Goal: Contribute content: Add original content to the website for others to see

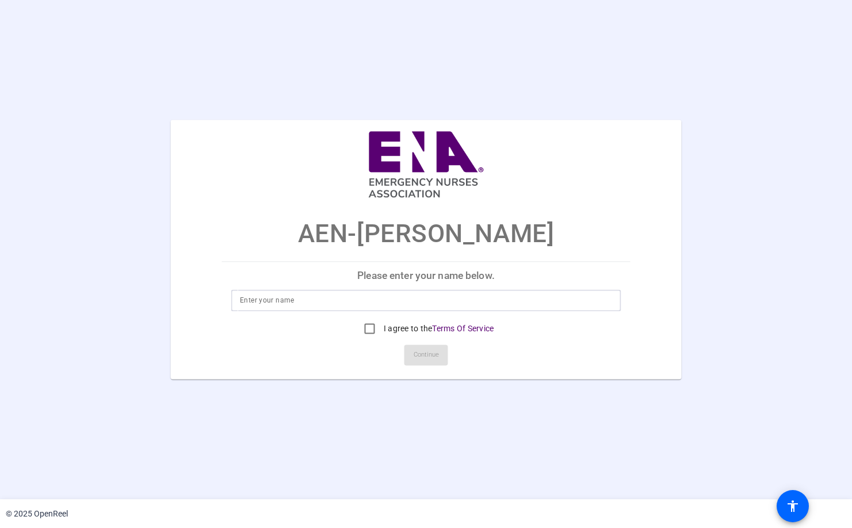
click at [359, 298] on input at bounding box center [426, 301] width 372 height 14
type input "[PERSON_NAME]"
drag, startPoint x: 366, startPoint y: 329, endPoint x: 395, endPoint y: 336, distance: 30.0
click at [367, 330] on input "I agree to the Terms Of Service" at bounding box center [370, 329] width 23 height 23
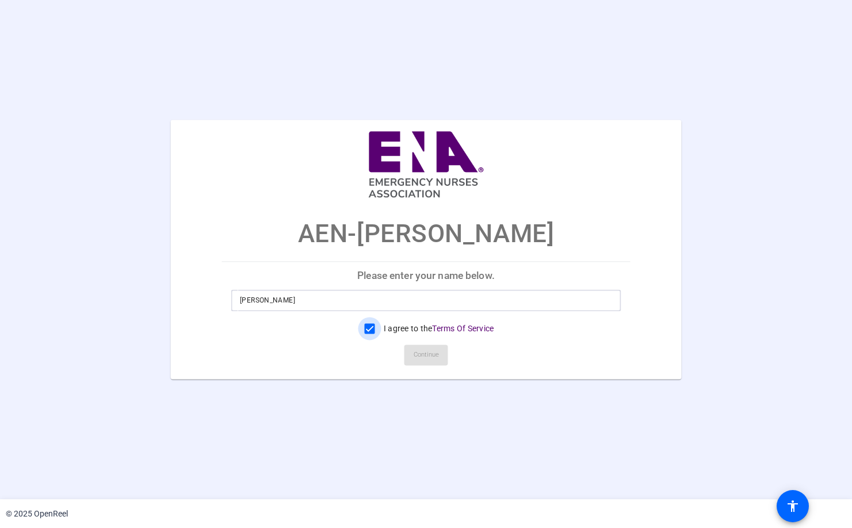
checkbox input "true"
click at [418, 355] on span "Continue" at bounding box center [426, 355] width 25 height 17
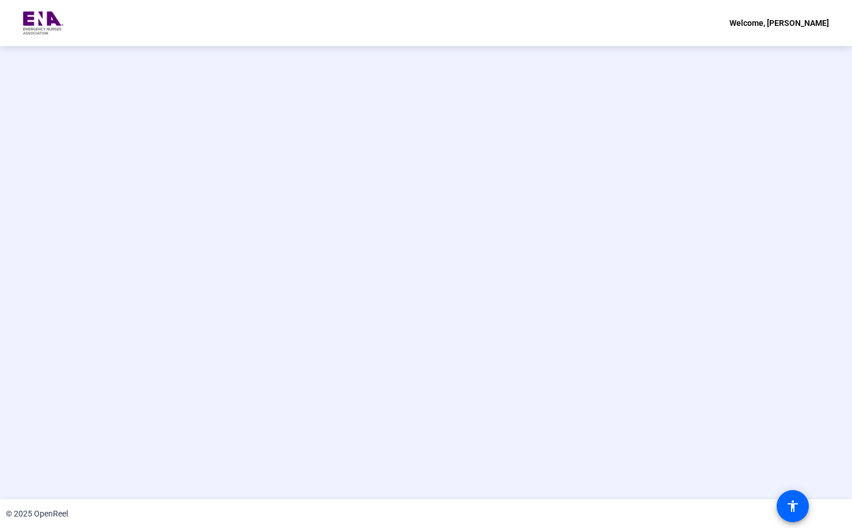
scroll to position [0, 0]
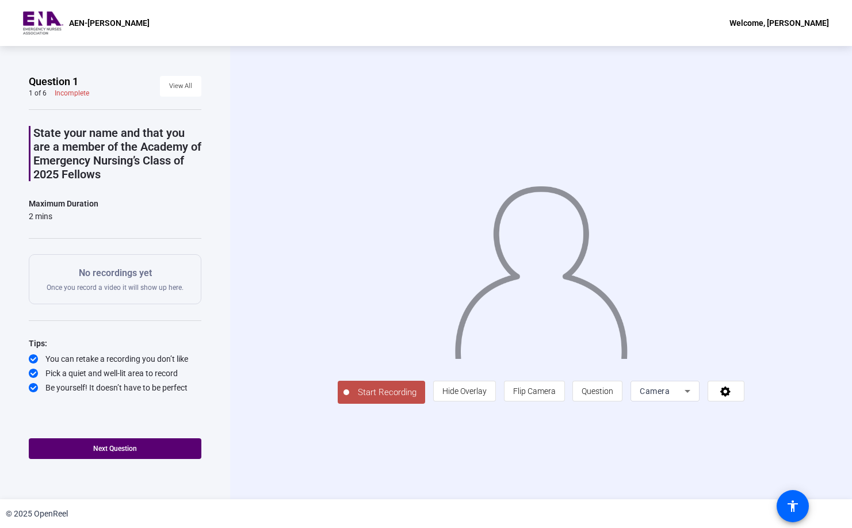
click at [349, 399] on span "Start Recording" at bounding box center [387, 392] width 76 height 13
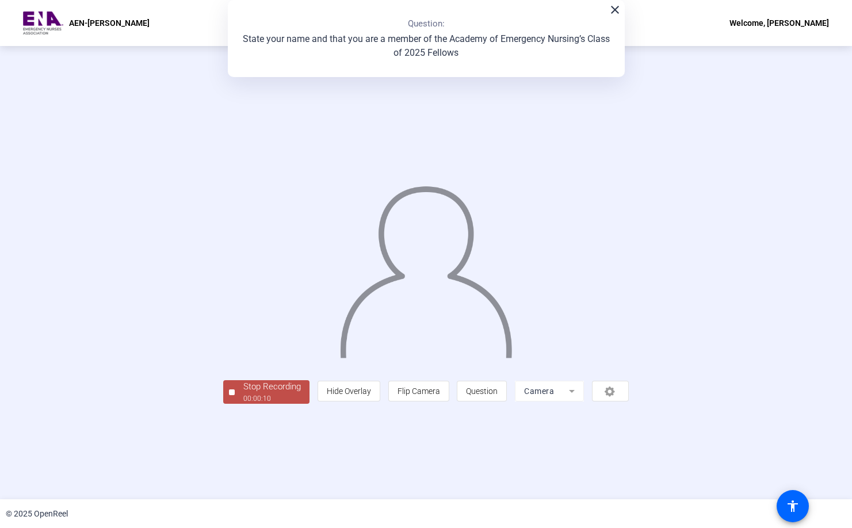
click at [243, 404] on div "00:00:10" at bounding box center [272, 399] width 58 height 10
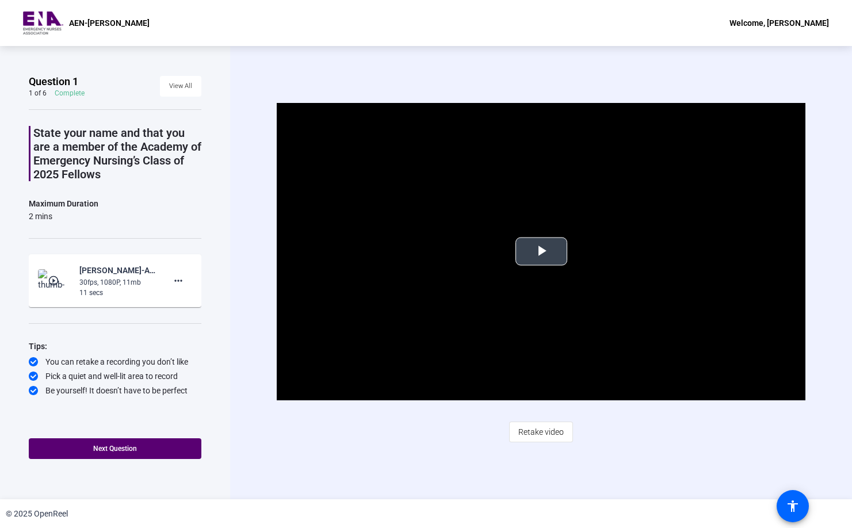
click at [542, 252] on span "Video Player" at bounding box center [542, 252] width 0 height 0
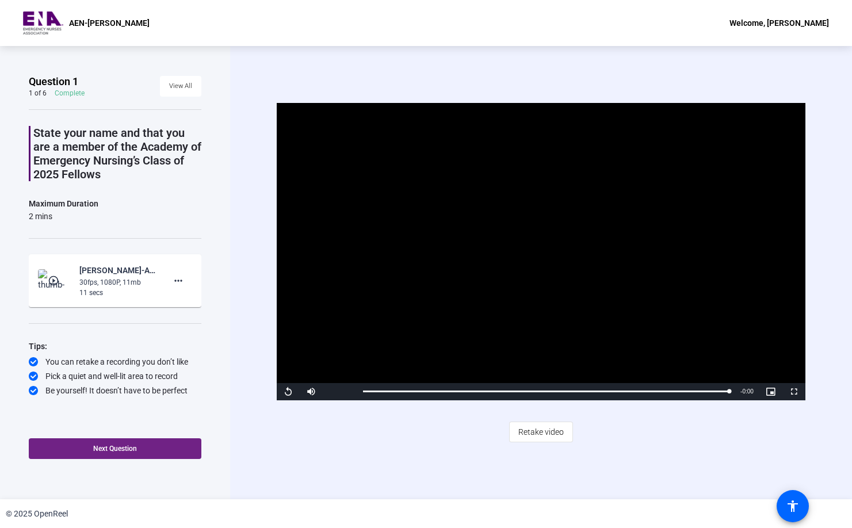
click at [135, 455] on span at bounding box center [115, 449] width 173 height 28
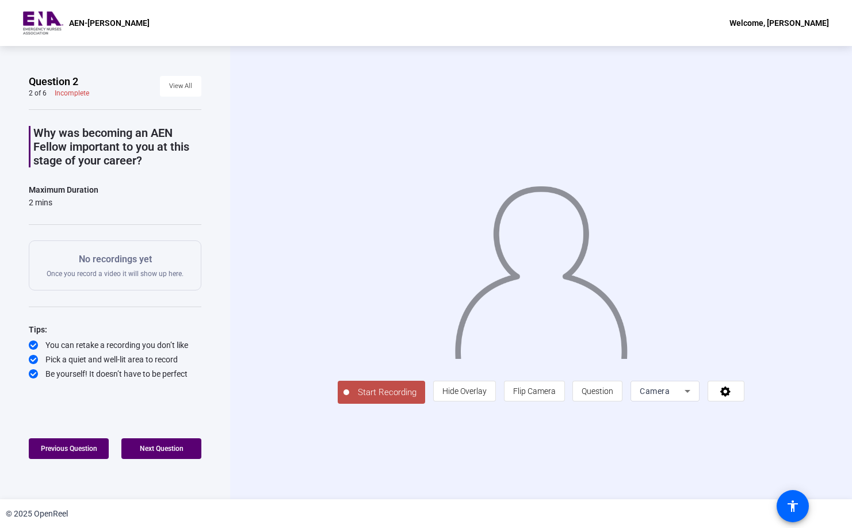
click at [349, 399] on span "Start Recording" at bounding box center [387, 392] width 76 height 13
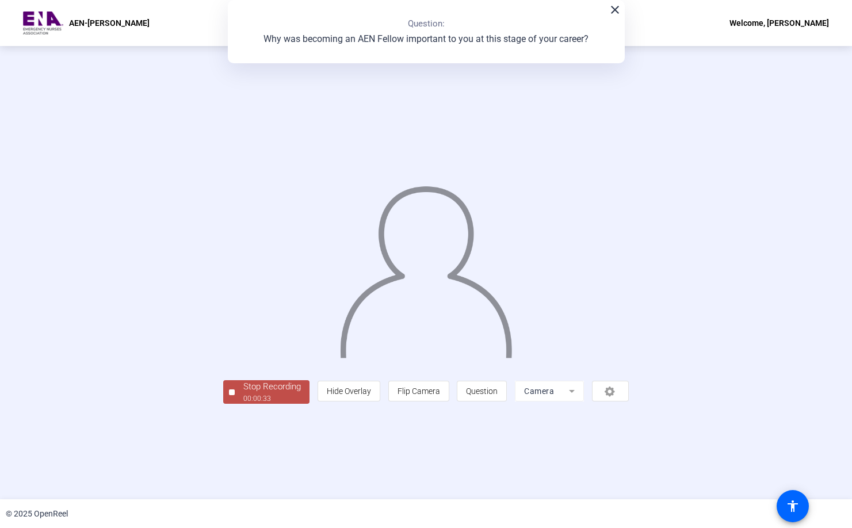
click at [243, 394] on div "Stop Recording" at bounding box center [272, 386] width 58 height 13
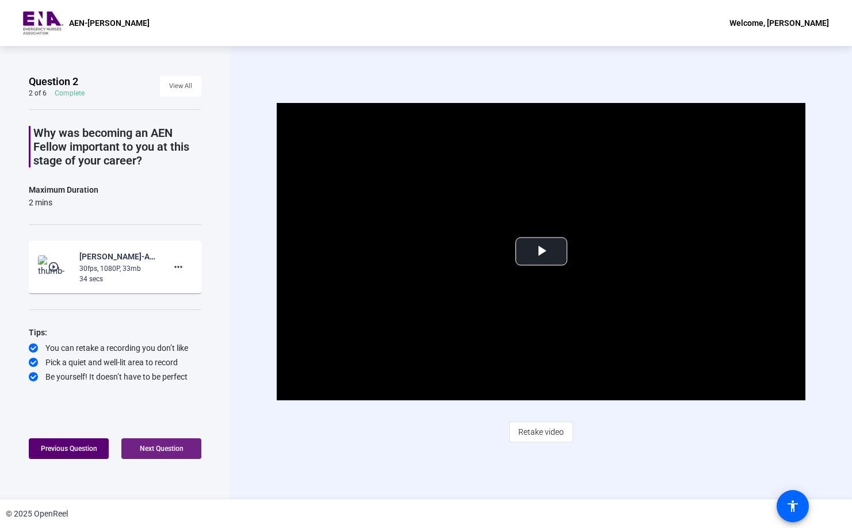
click at [155, 449] on span "Next Question" at bounding box center [162, 449] width 44 height 8
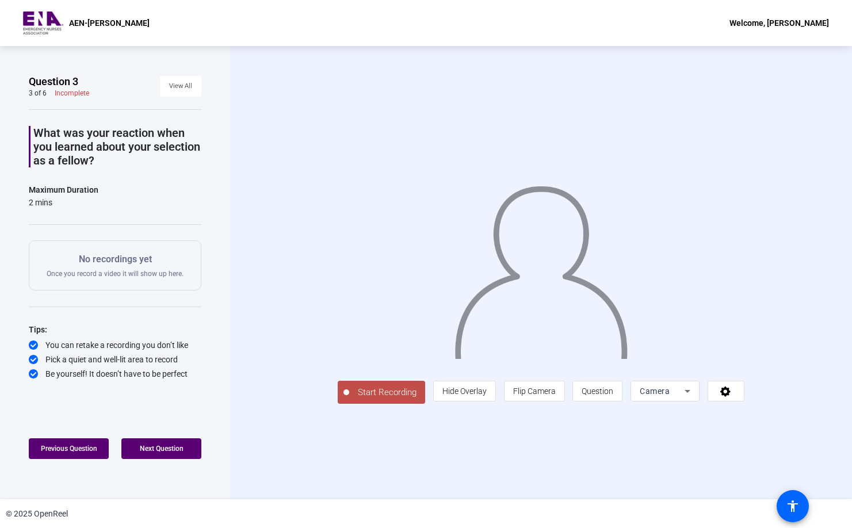
click at [349, 399] on span "Start Recording" at bounding box center [387, 392] width 76 height 13
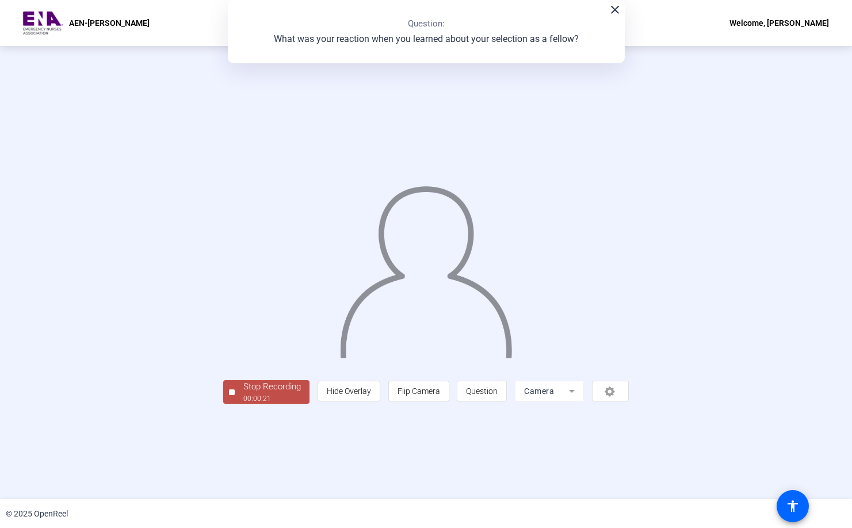
click at [243, 394] on div "Stop Recording" at bounding box center [272, 386] width 58 height 13
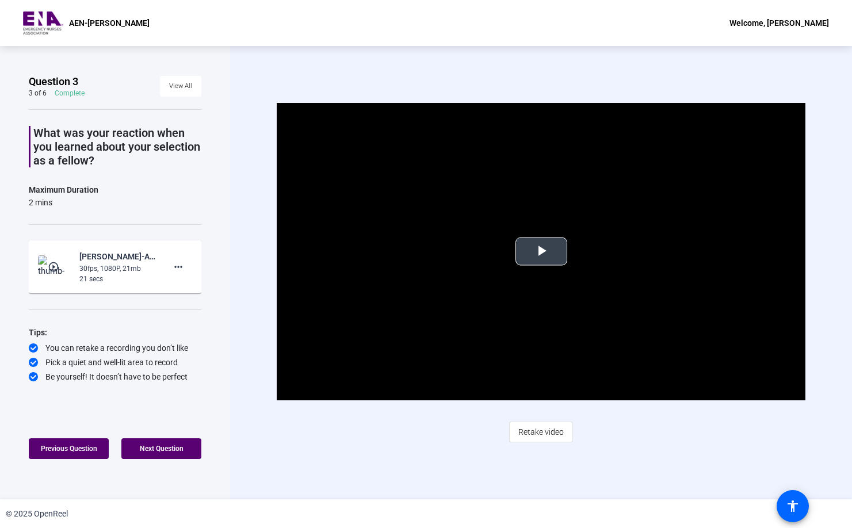
click at [542, 252] on span "Video Player" at bounding box center [542, 252] width 0 height 0
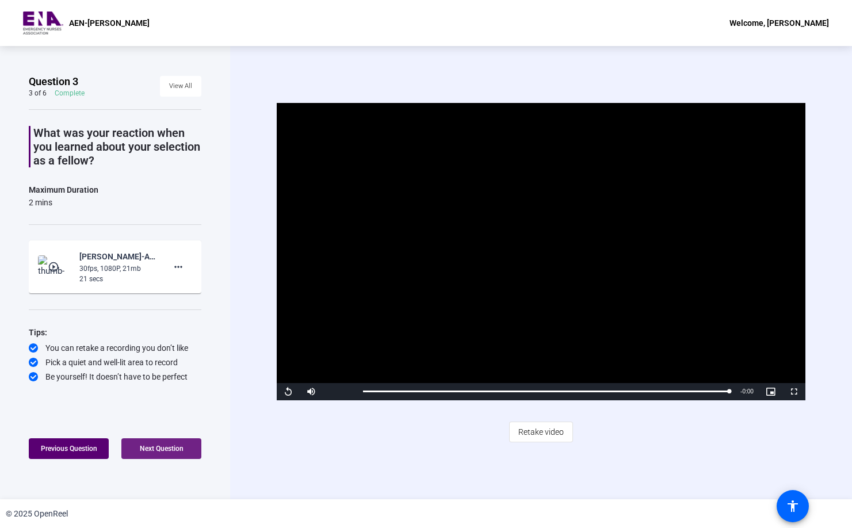
click at [177, 446] on span "Next Question" at bounding box center [162, 449] width 44 height 8
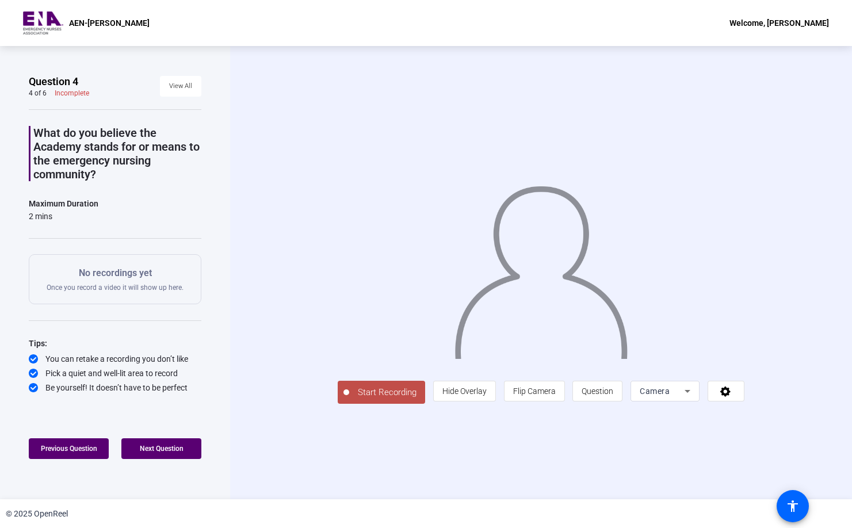
click at [349, 399] on span "Start Recording" at bounding box center [387, 392] width 76 height 13
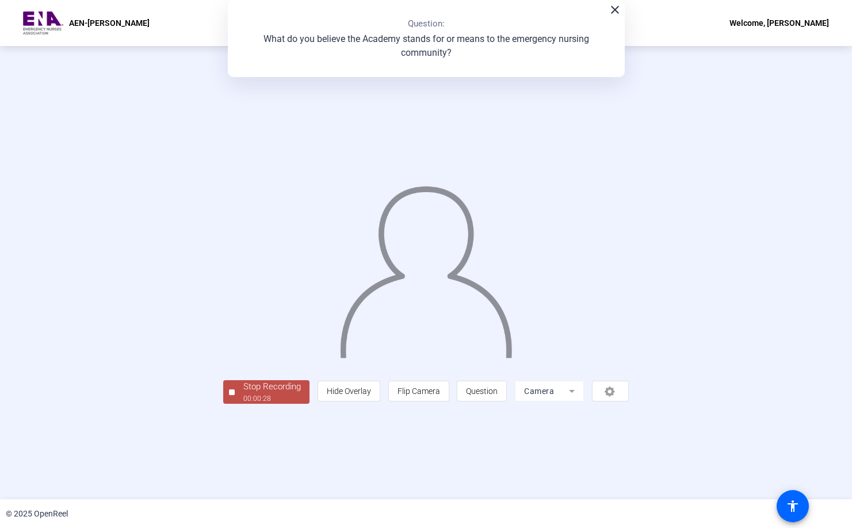
click at [243, 404] on div "00:00:28" at bounding box center [272, 399] width 58 height 10
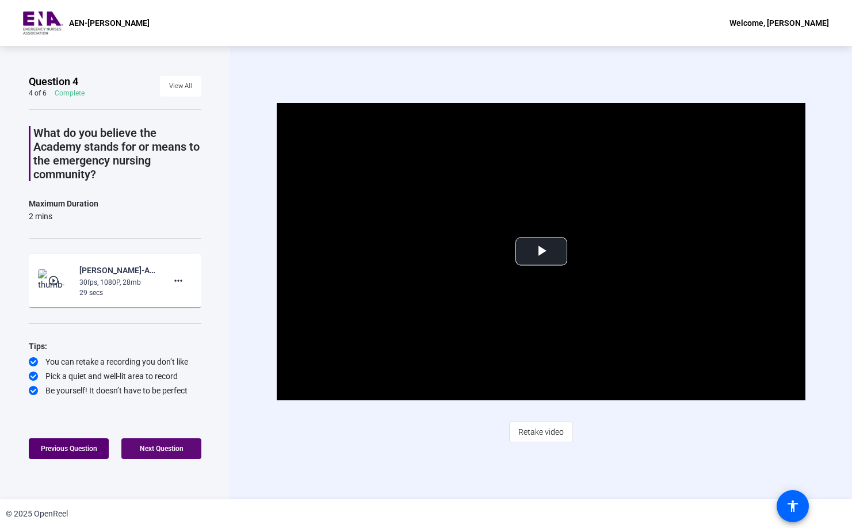
click at [190, 448] on span at bounding box center [161, 449] width 80 height 28
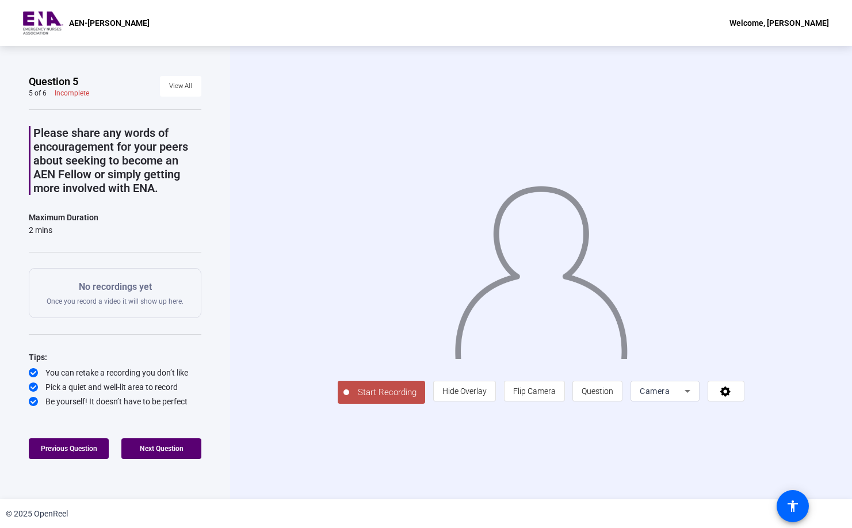
click at [349, 399] on span "Start Recording" at bounding box center [387, 392] width 76 height 13
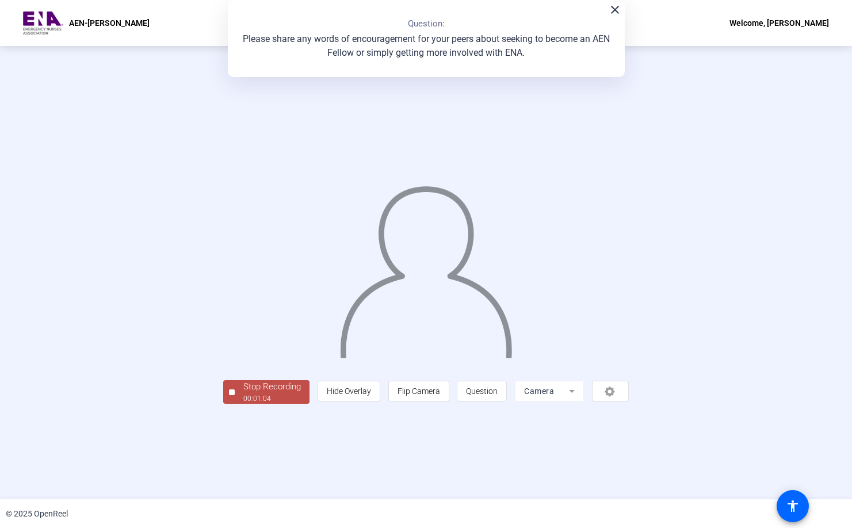
scroll to position [0, 1]
click at [243, 394] on div "Stop Recording" at bounding box center [272, 386] width 58 height 13
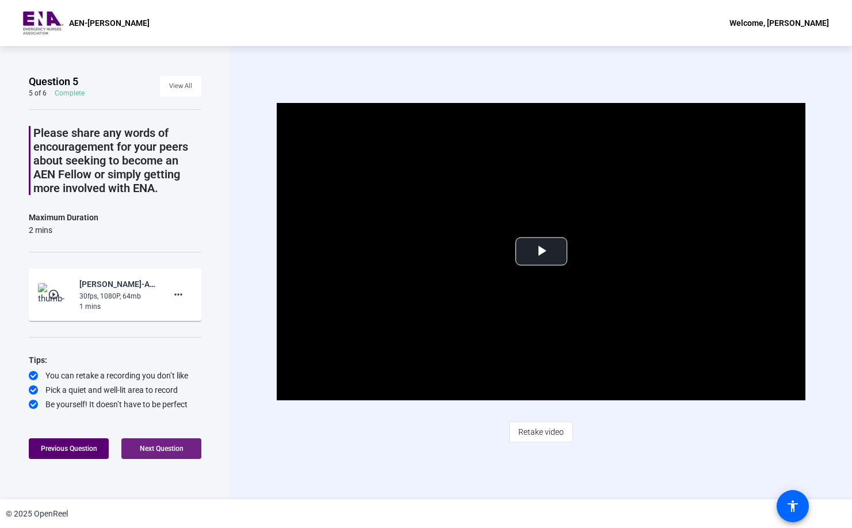
click at [155, 455] on span at bounding box center [161, 449] width 80 height 28
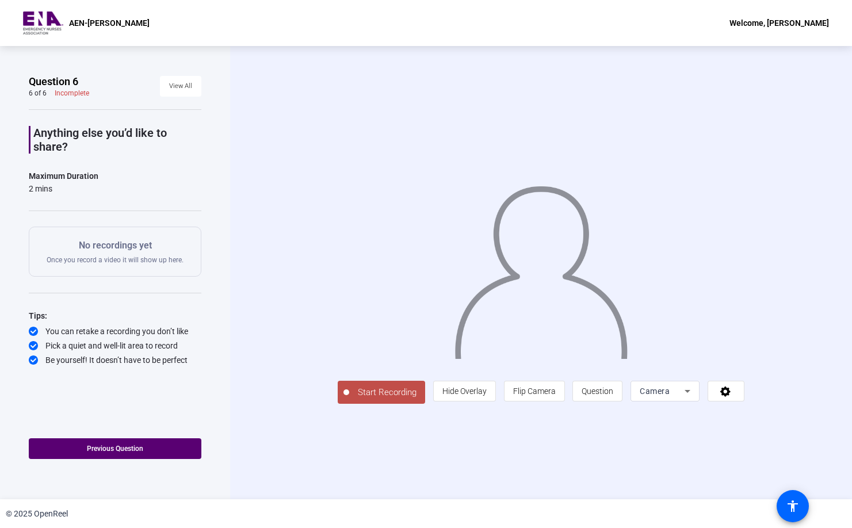
click at [349, 399] on span "Start Recording" at bounding box center [387, 392] width 76 height 13
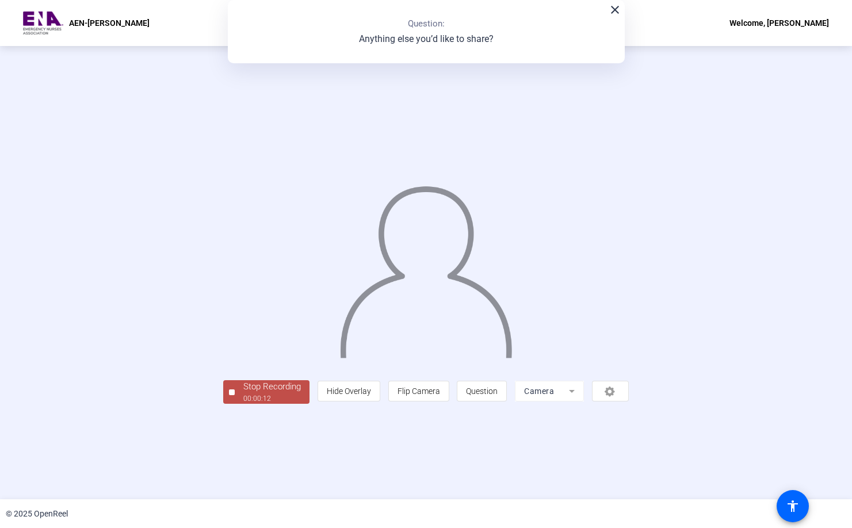
click at [243, 404] on div "00:00:12" at bounding box center [272, 399] width 58 height 10
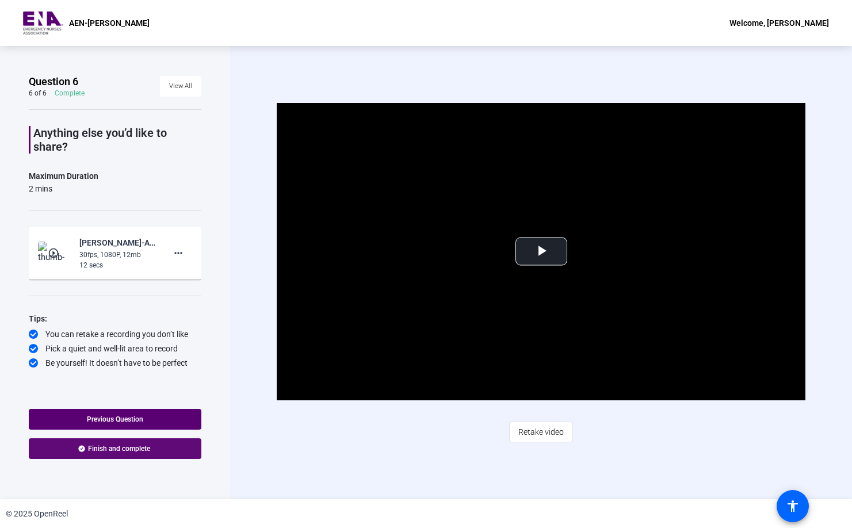
click at [137, 449] on span "Finish and complete" at bounding box center [119, 448] width 62 height 9
